Goal: Find specific page/section: Find specific page/section

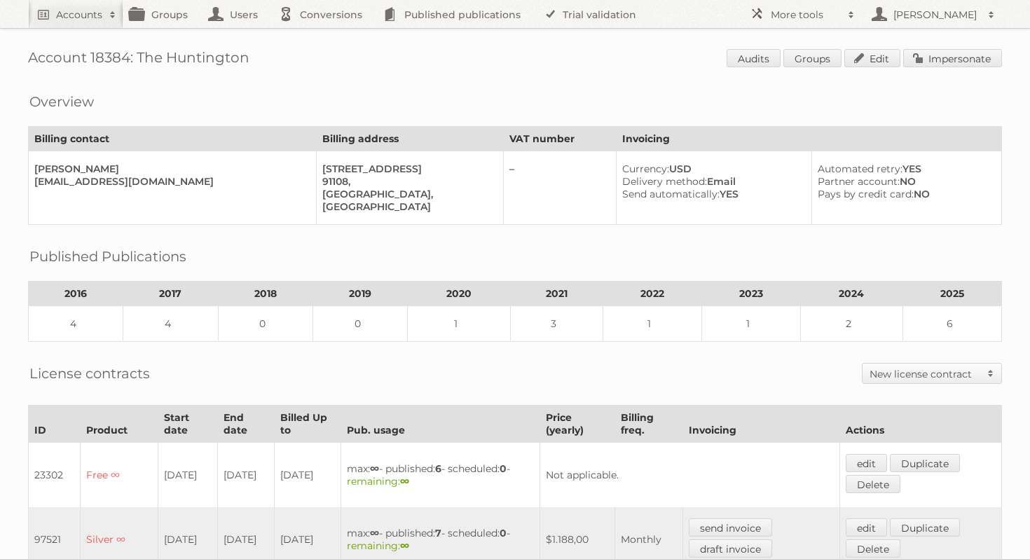
drag, startPoint x: 262, startPoint y: 62, endPoint x: 137, endPoint y: 62, distance: 125.4
click at [137, 62] on h1 "Account 18384: The Huntington Audits Groups Edit Impersonate" at bounding box center [515, 59] width 974 height 21
copy h1 "The Huntington"
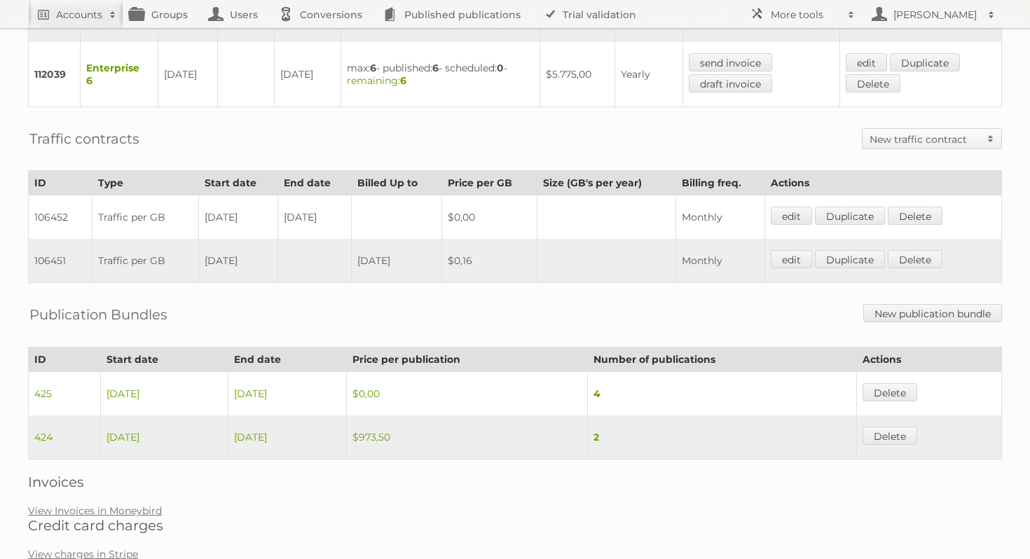
scroll to position [687, 0]
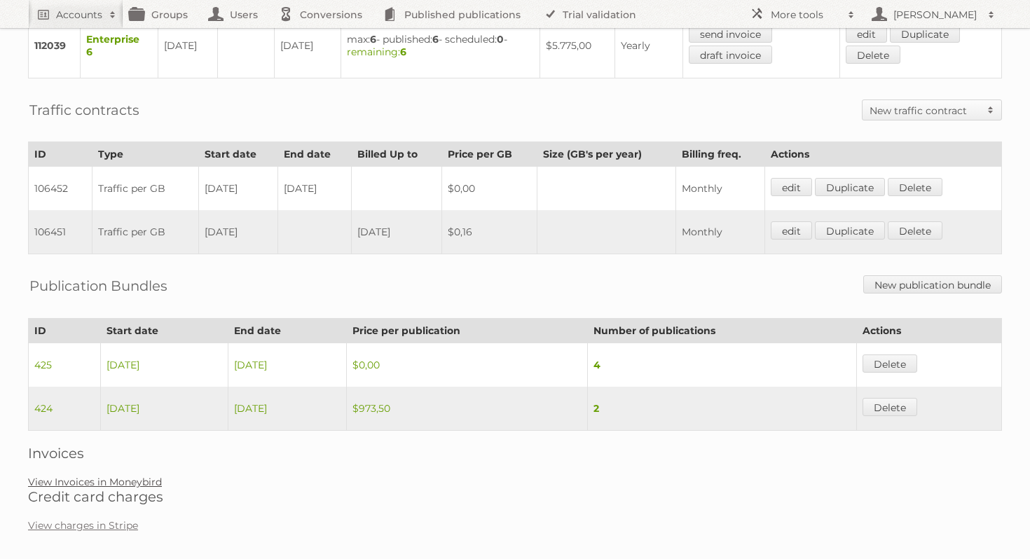
click at [127, 476] on link "View Invoices in Moneybird" at bounding box center [95, 482] width 134 height 13
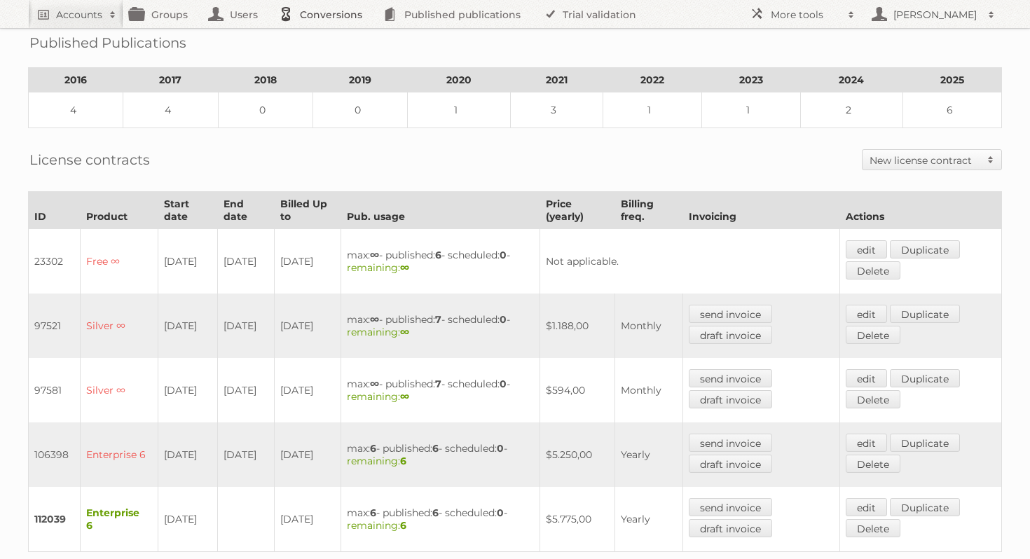
scroll to position [211, 0]
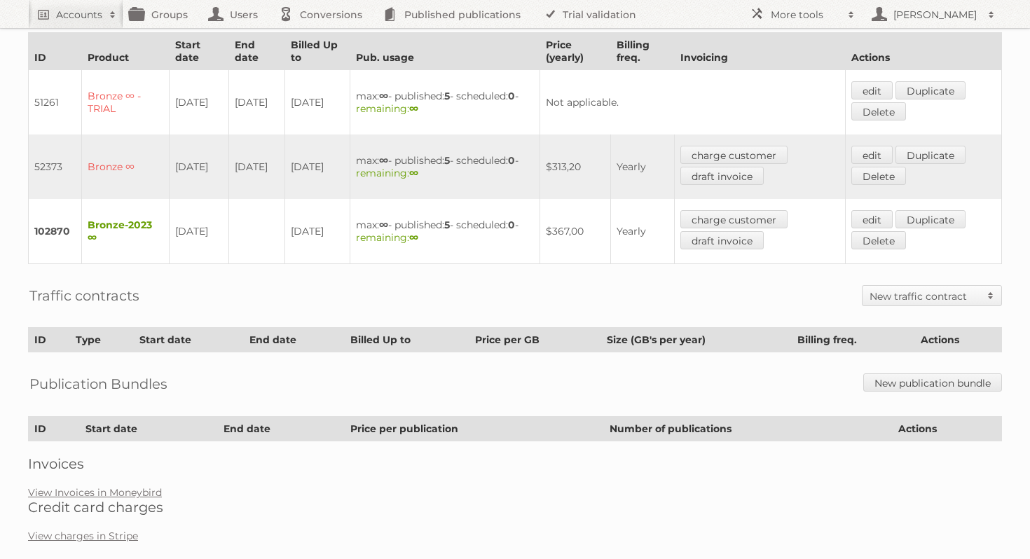
scroll to position [386, 0]
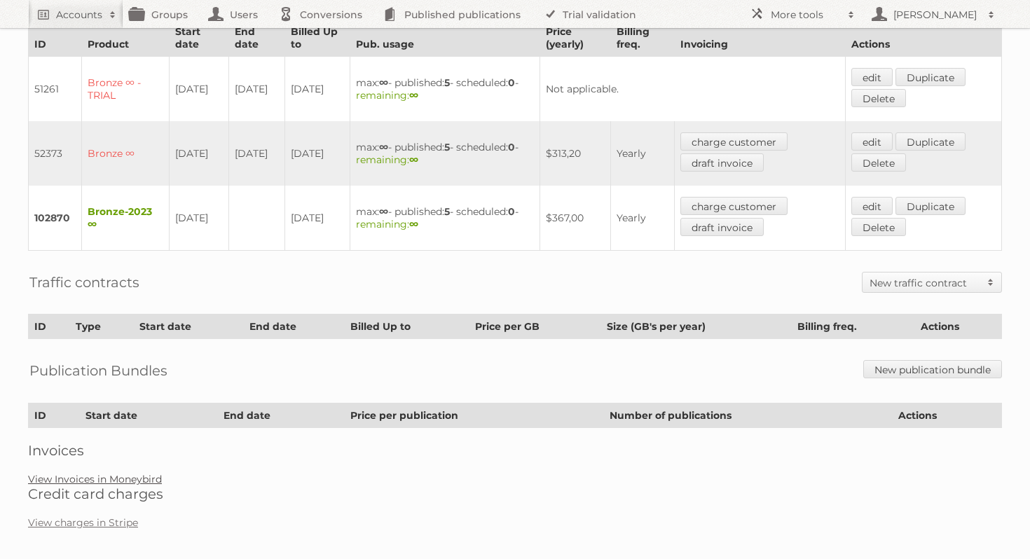
click at [122, 473] on link "View Invoices in Moneybird" at bounding box center [95, 479] width 134 height 13
